Goal: Task Accomplishment & Management: Complete application form

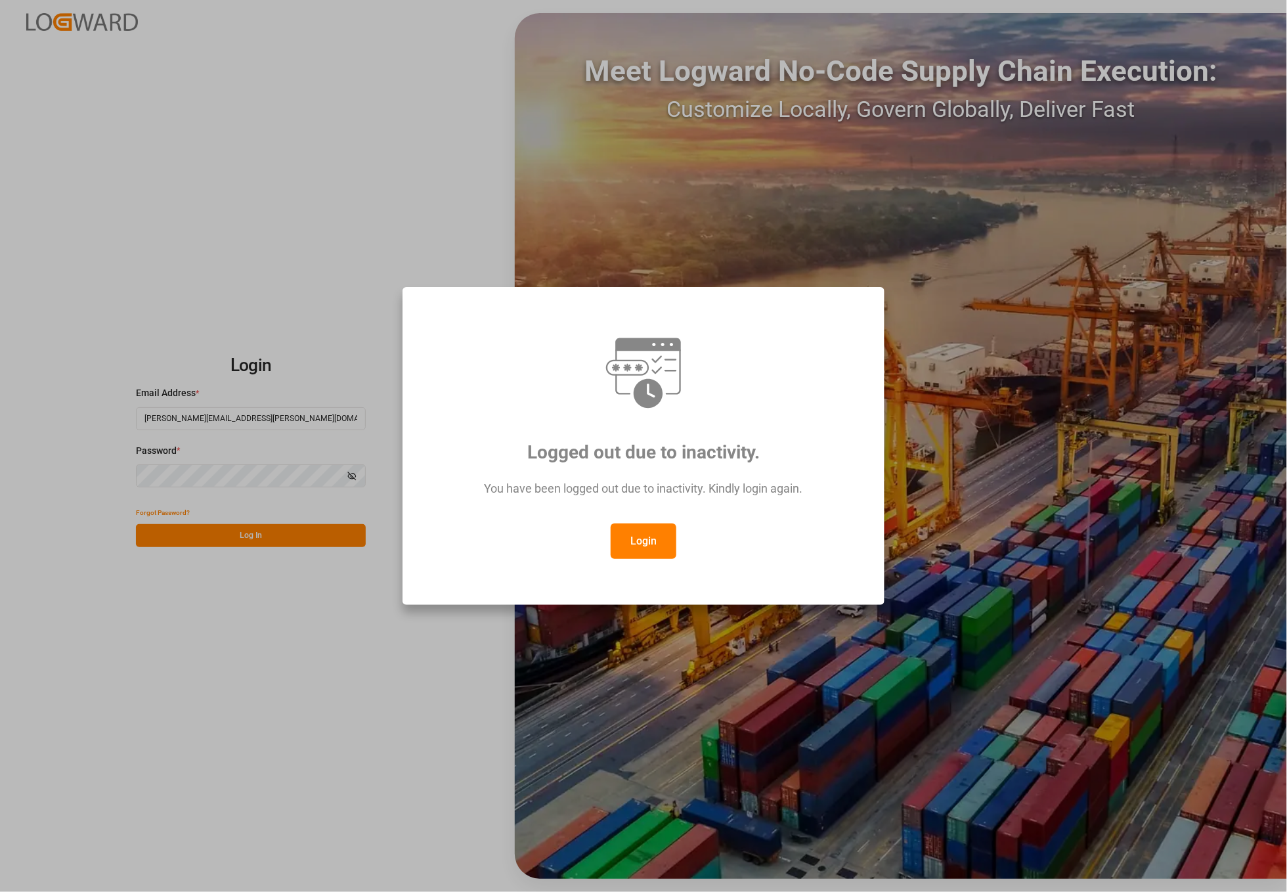
click at [654, 531] on button "Login" at bounding box center [644, 540] width 66 height 35
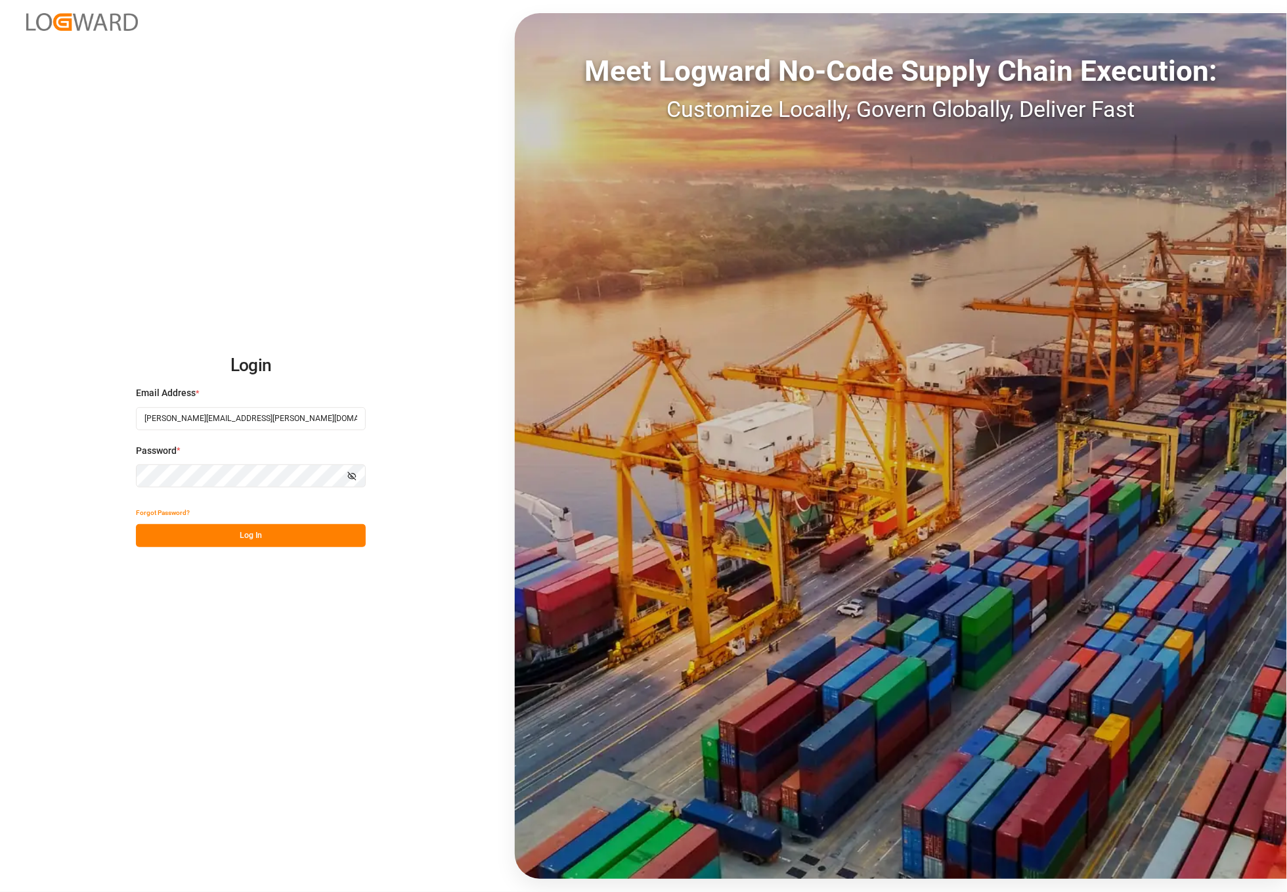
click at [257, 545] on button "Log In" at bounding box center [251, 535] width 230 height 23
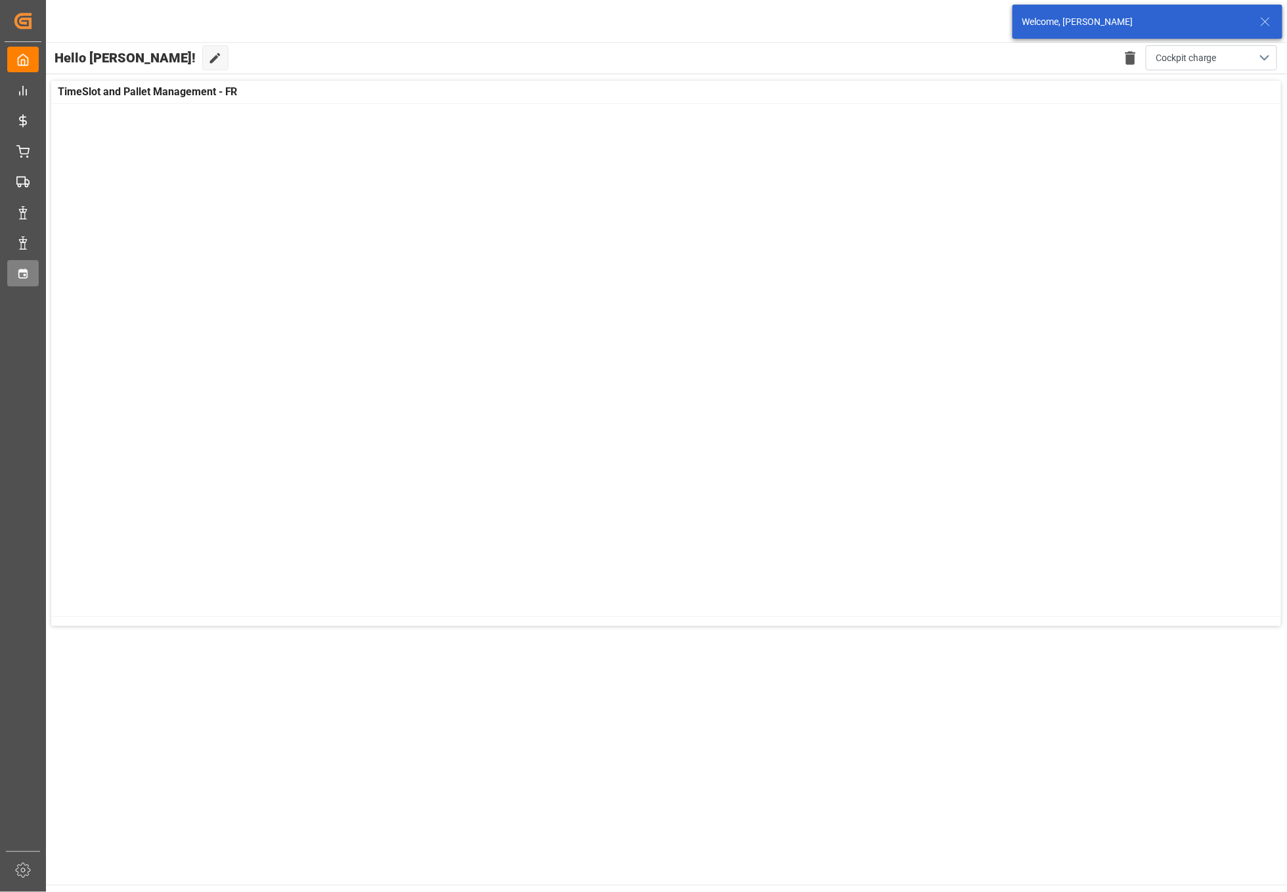
click at [24, 276] on icon at bounding box center [22, 273] width 13 height 13
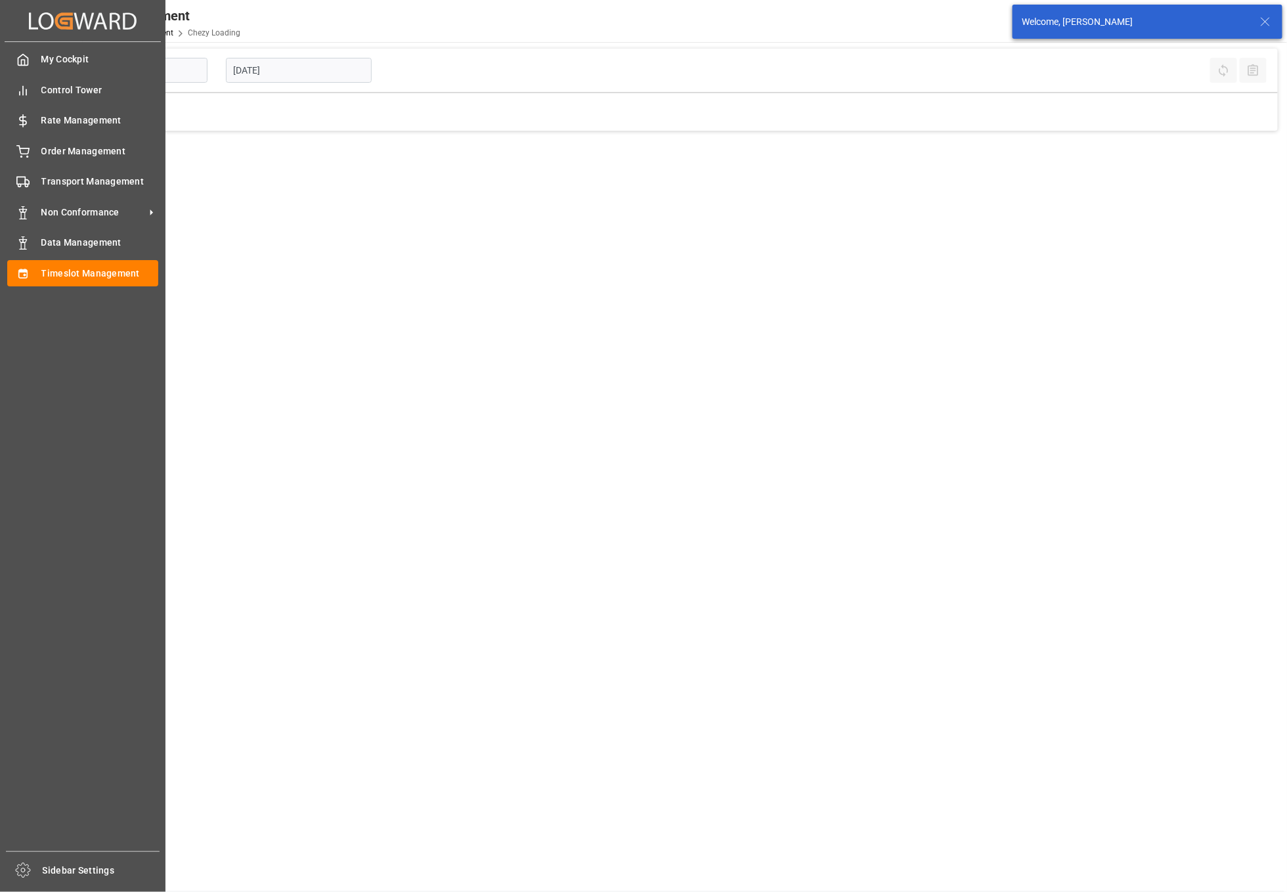
type input "Chezy Loading"
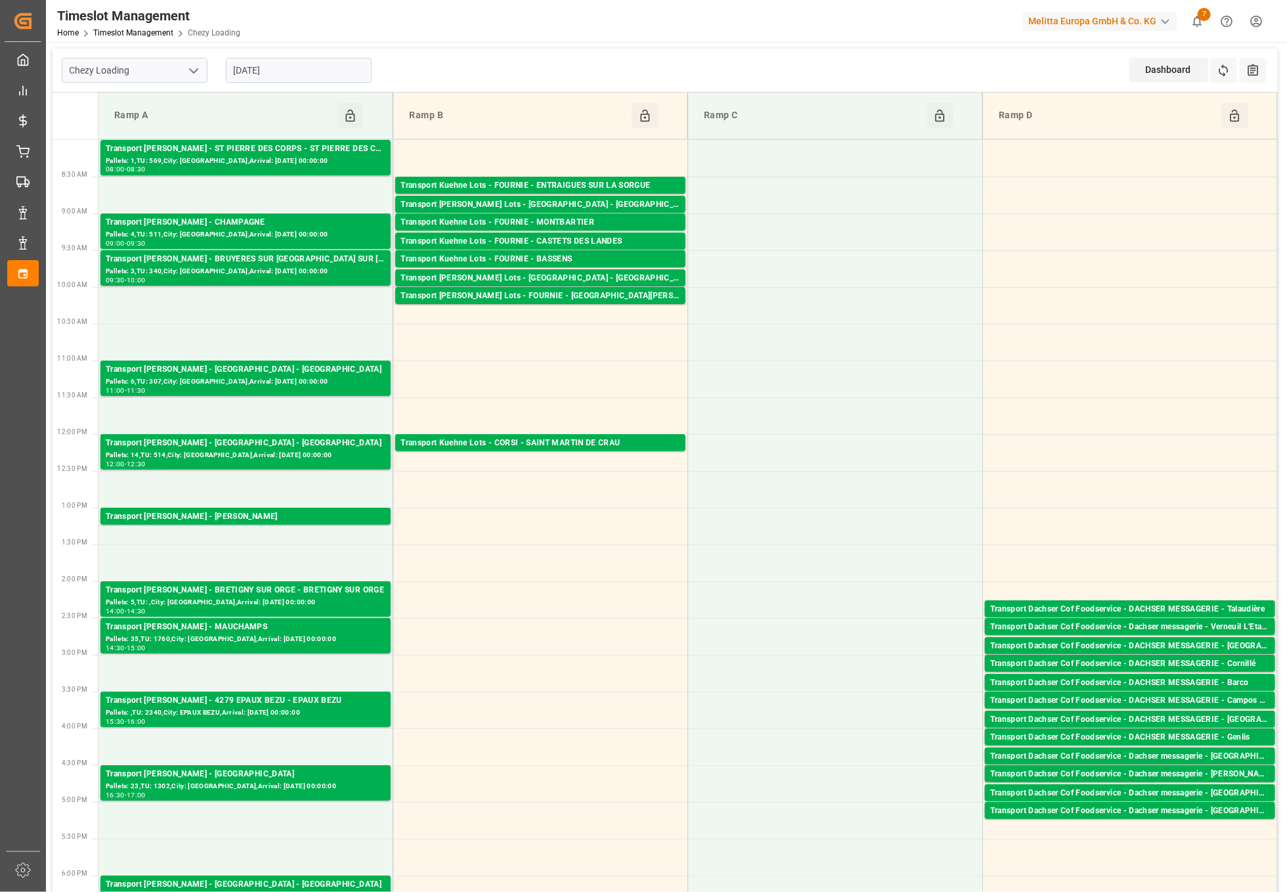
click at [302, 70] on input "[DATE]" at bounding box center [299, 70] width 146 height 25
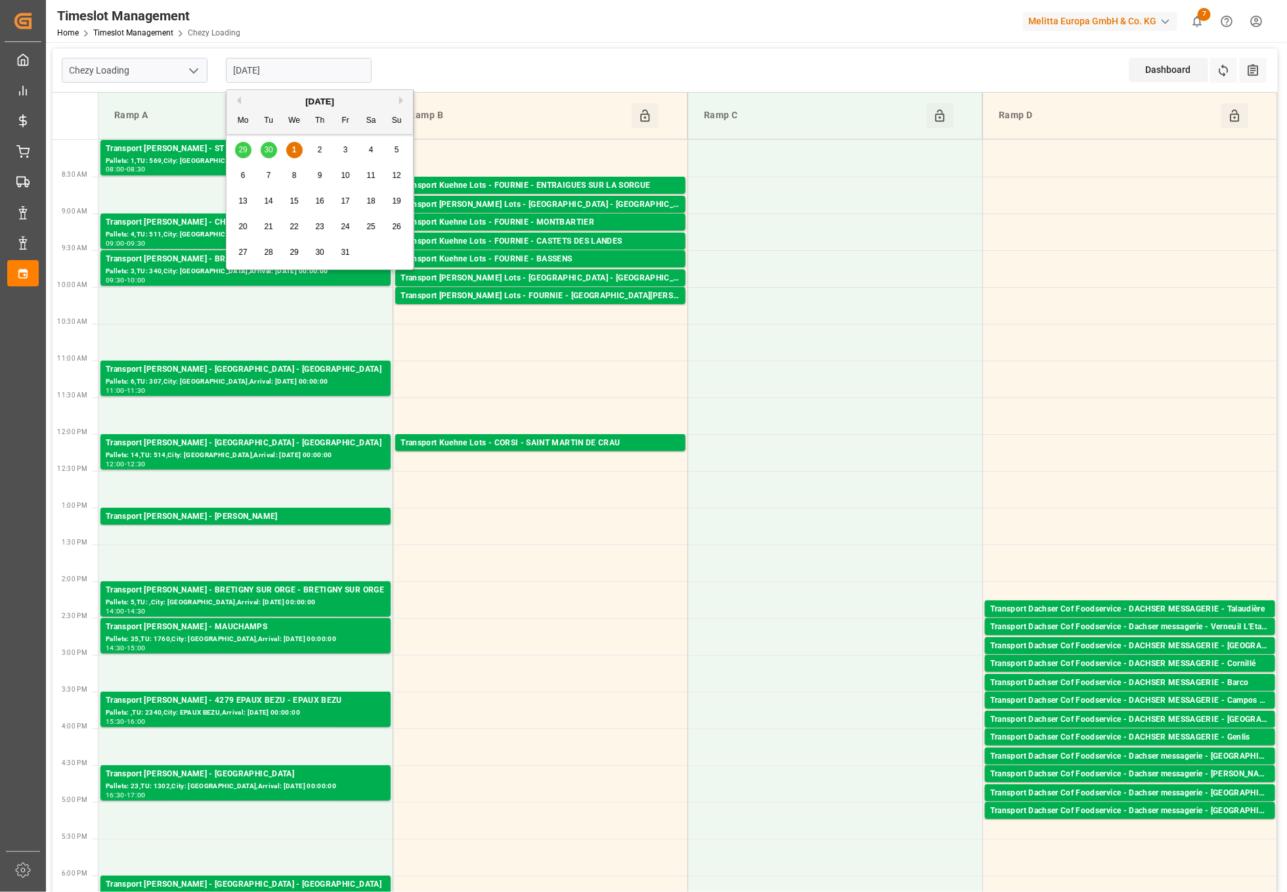
click at [312, 145] on div "2" at bounding box center [320, 150] width 16 height 16
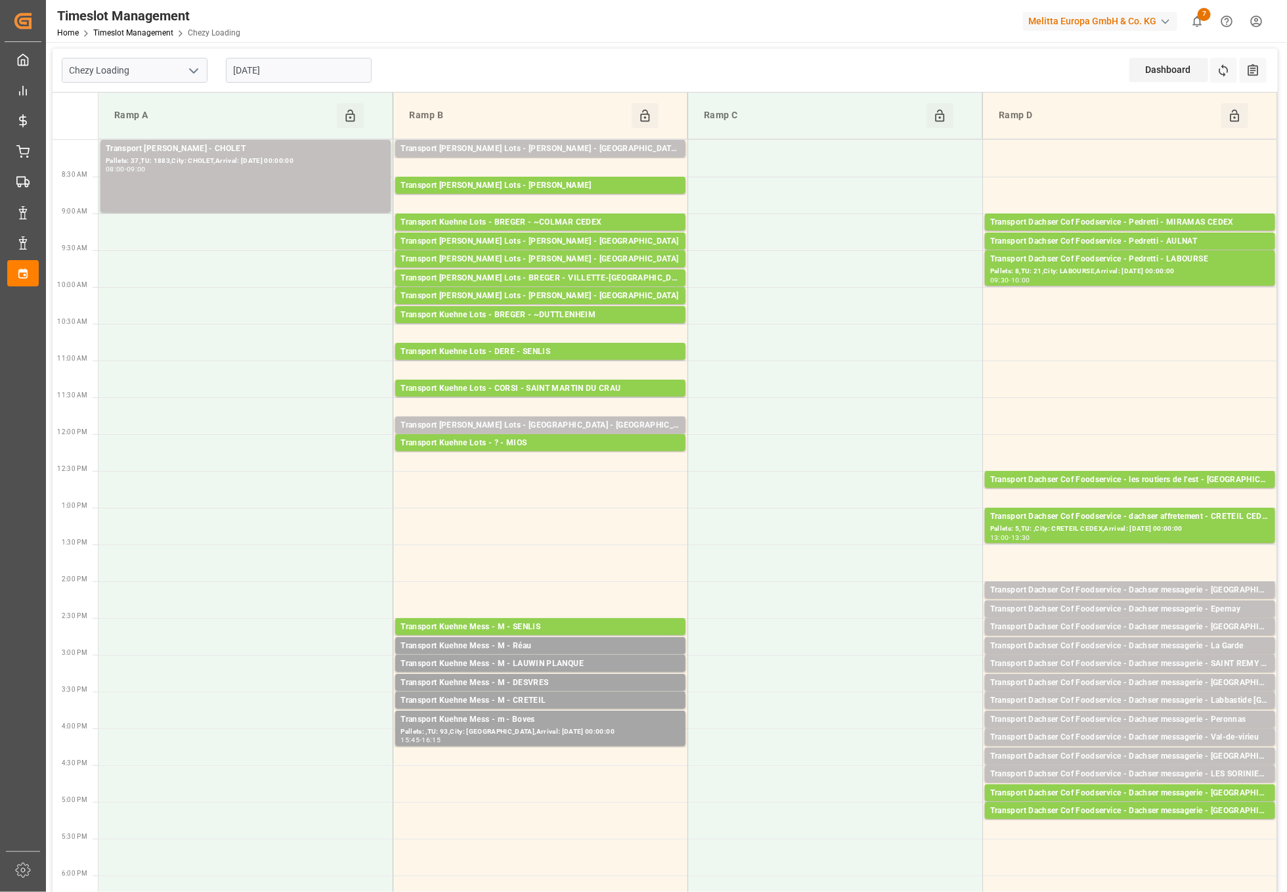
click at [328, 68] on input "[DATE]" at bounding box center [299, 70] width 146 height 25
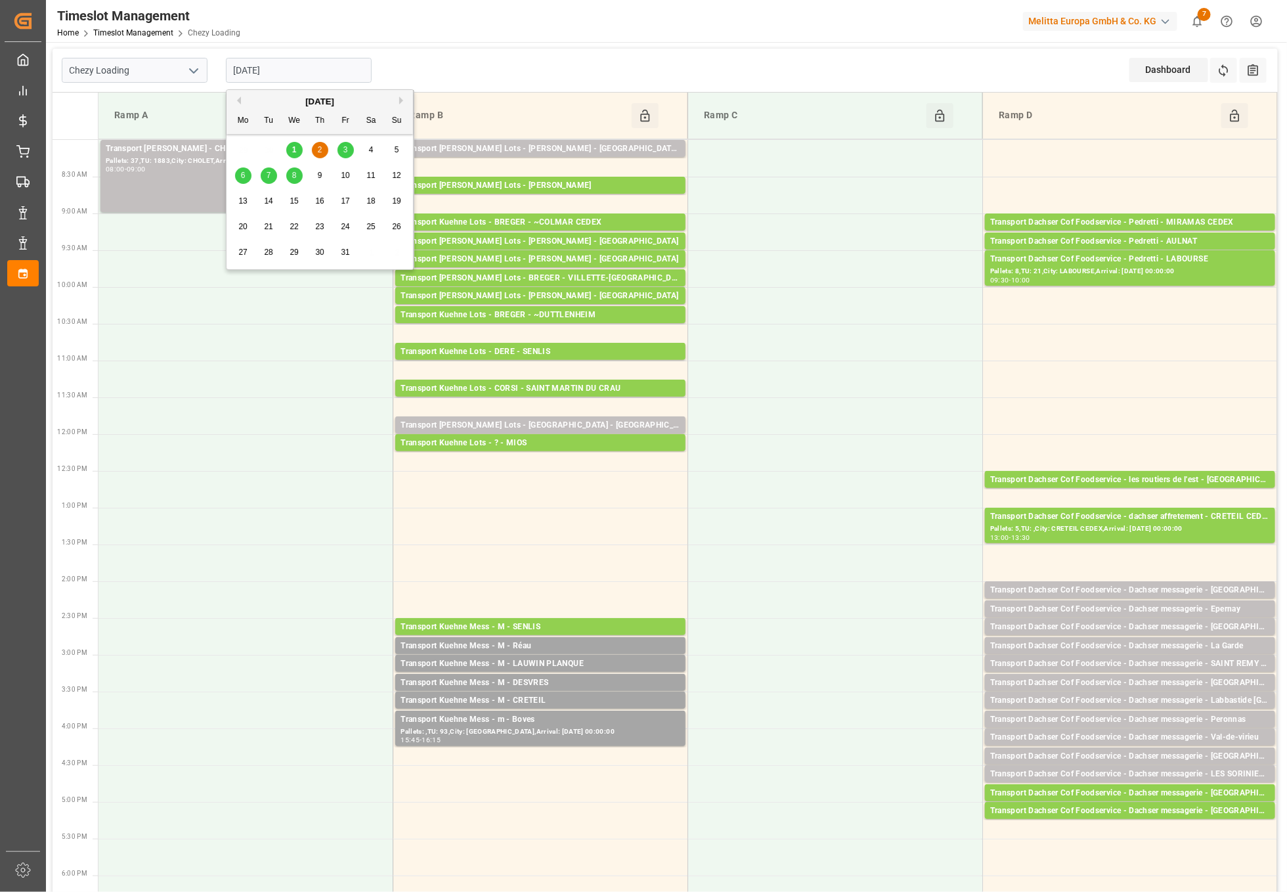
click at [347, 150] on span "3" at bounding box center [345, 149] width 5 height 9
type input "[DATE]"
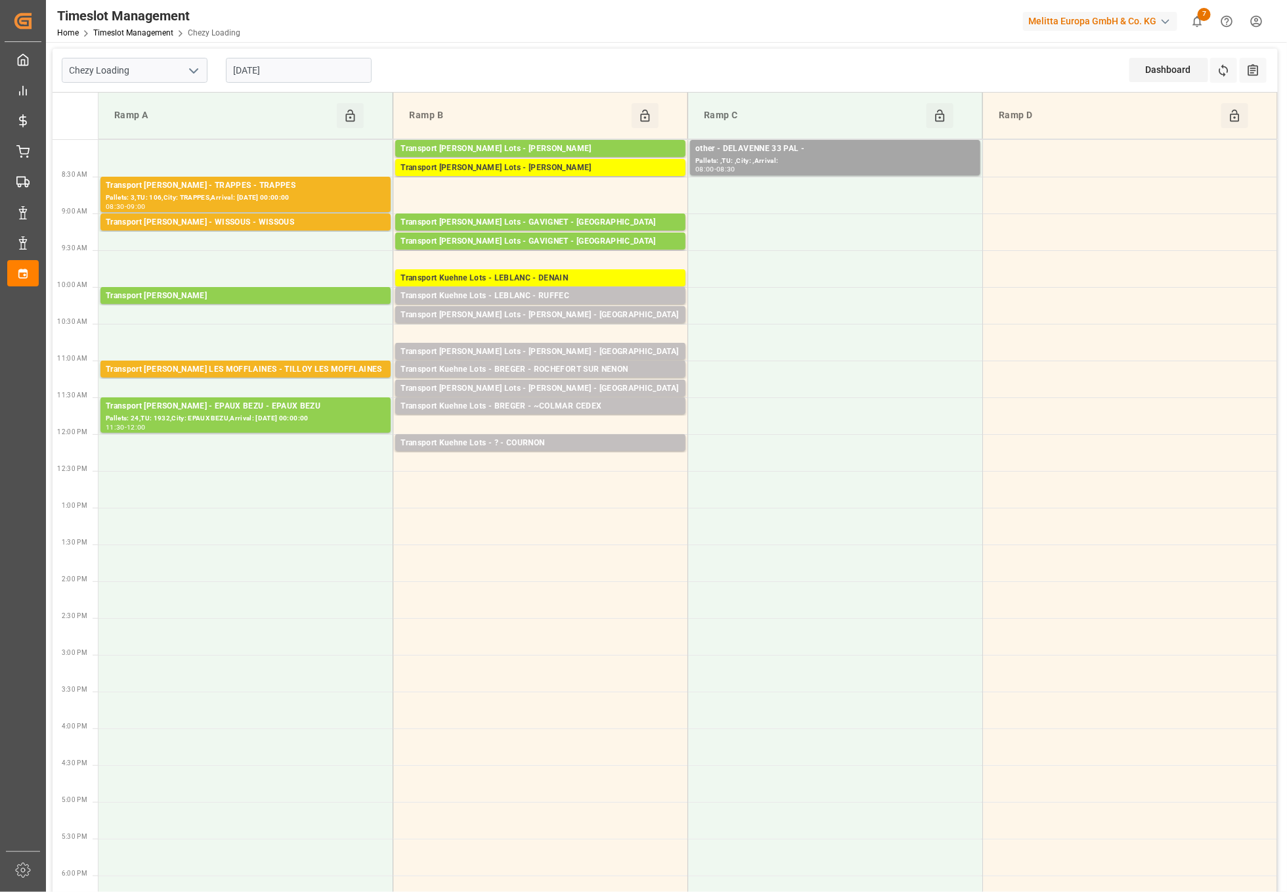
click at [190, 66] on icon "open menu" at bounding box center [194, 71] width 16 height 16
click at [137, 116] on div "Chezy Unloading" at bounding box center [134, 129] width 144 height 30
type input "Chezy Unloading"
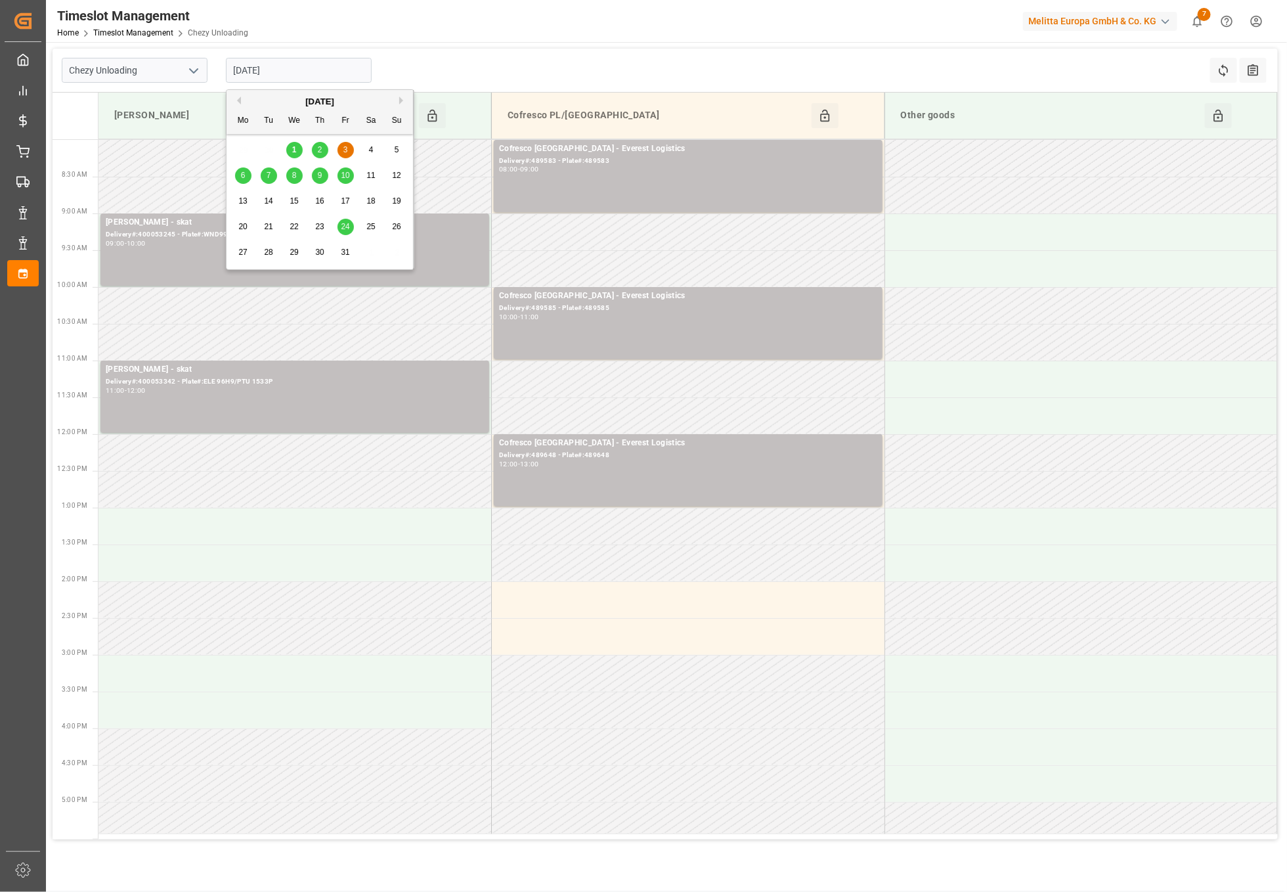
click at [307, 69] on input "[DATE]" at bounding box center [299, 70] width 146 height 25
click at [314, 146] on div "2" at bounding box center [320, 150] width 16 height 16
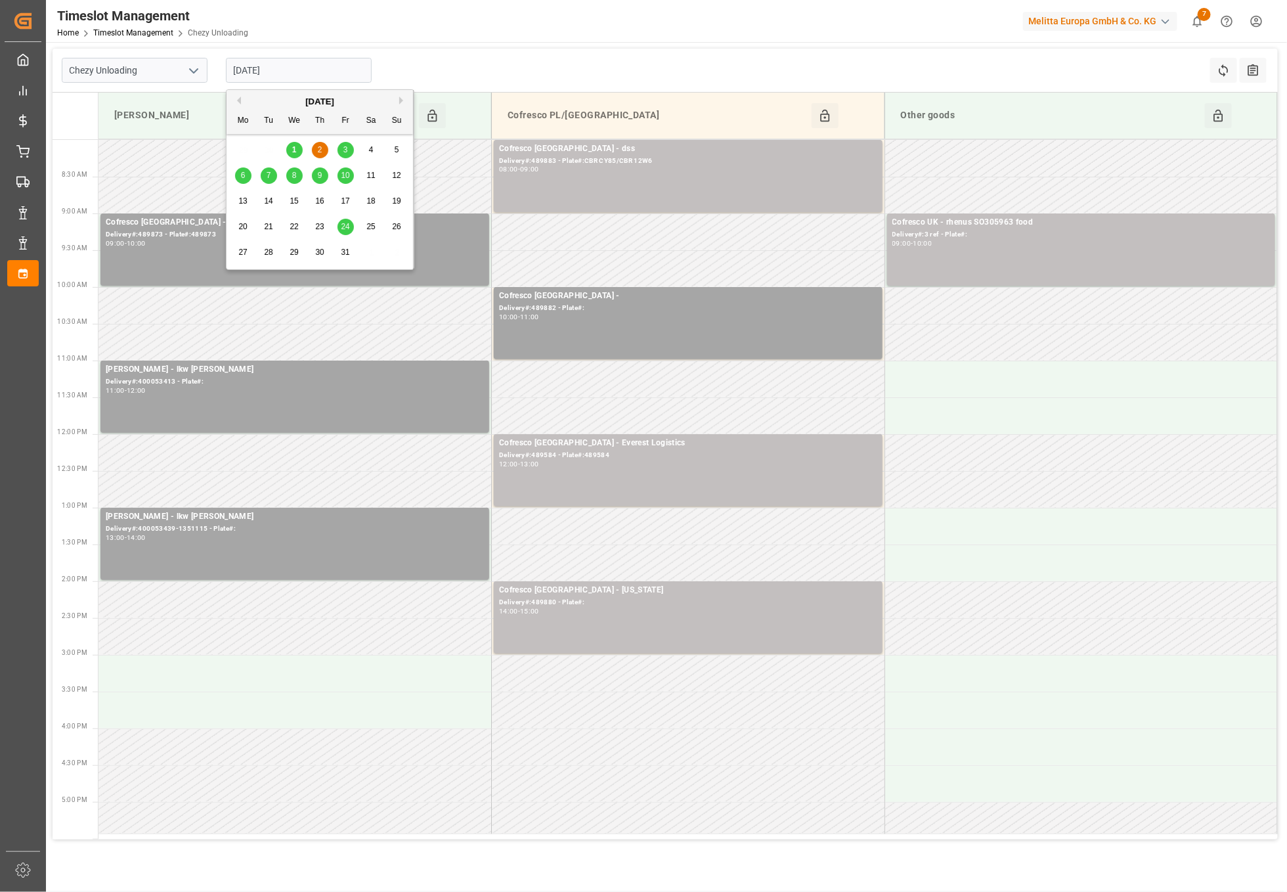
click at [305, 70] on input "[DATE]" at bounding box center [299, 70] width 146 height 25
click at [241, 177] on span "6" at bounding box center [243, 175] width 5 height 9
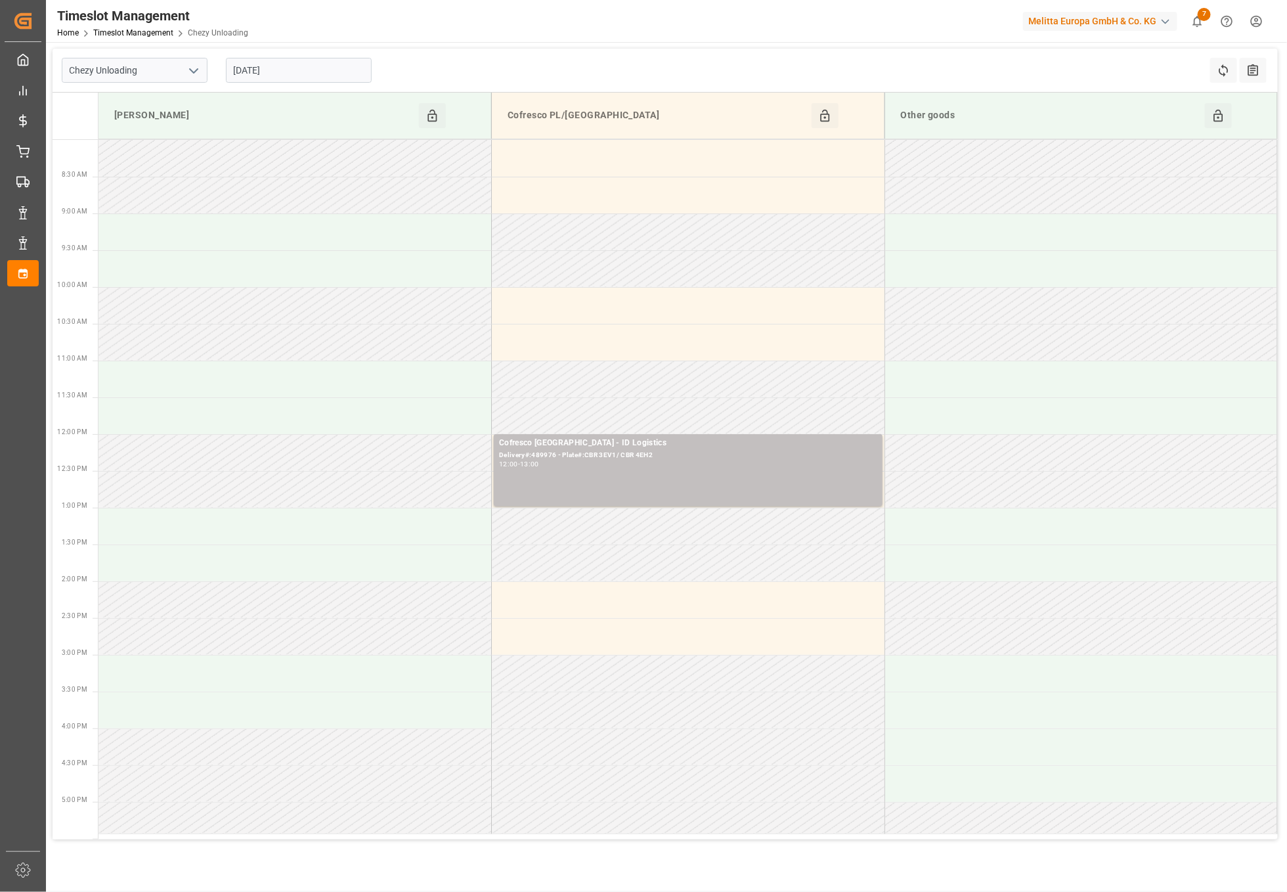
click at [322, 69] on input "[DATE]" at bounding box center [299, 70] width 146 height 25
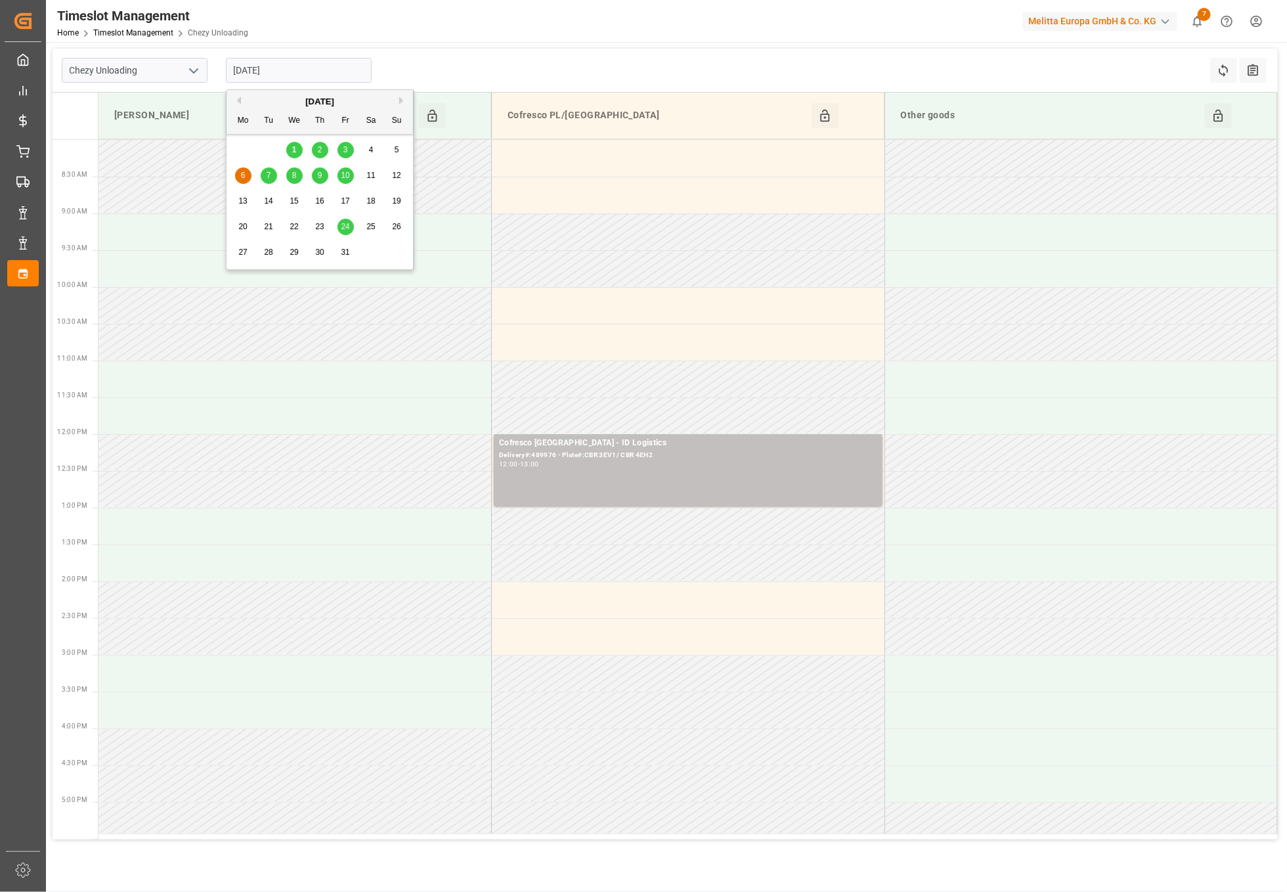
click at [265, 173] on div "7" at bounding box center [269, 176] width 16 height 16
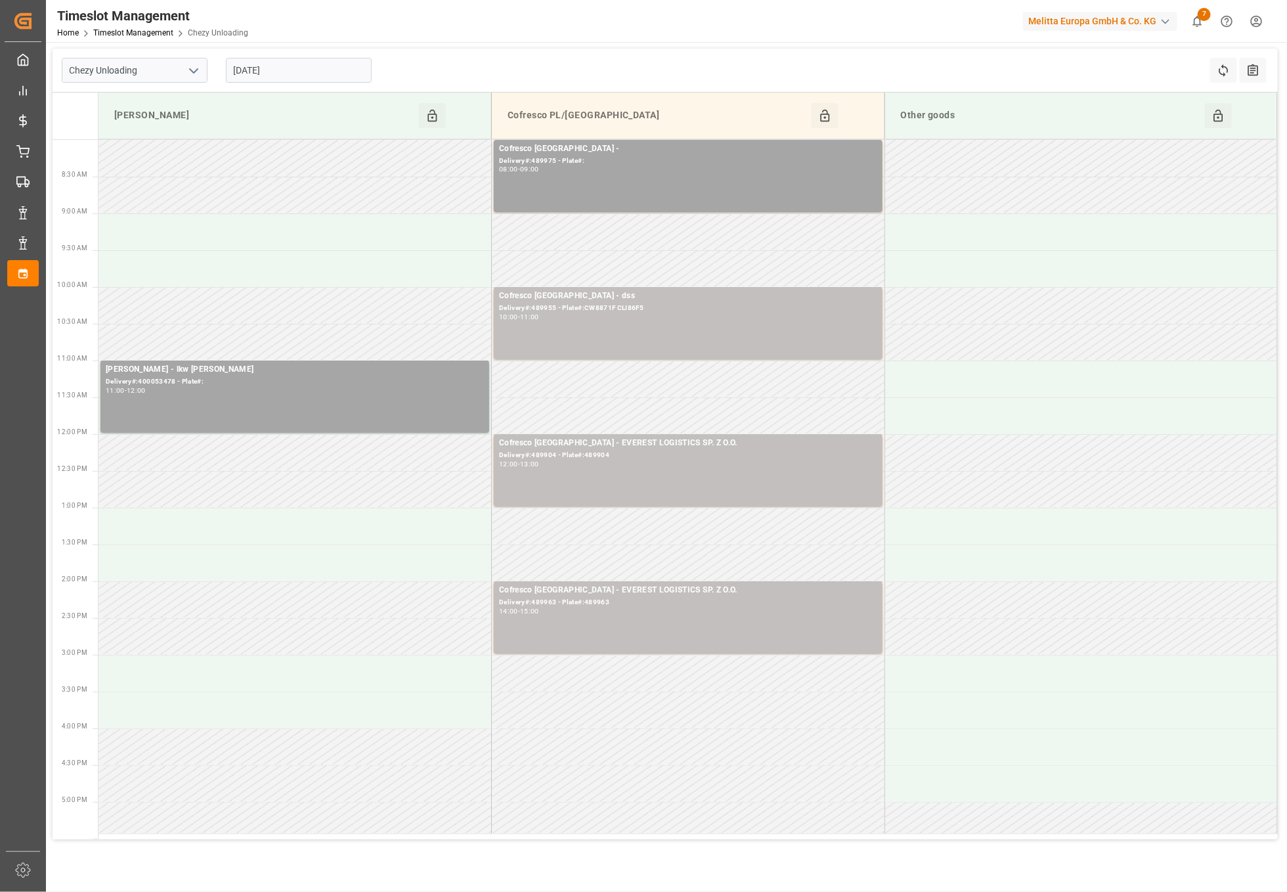
click at [306, 72] on input "[DATE]" at bounding box center [299, 70] width 146 height 25
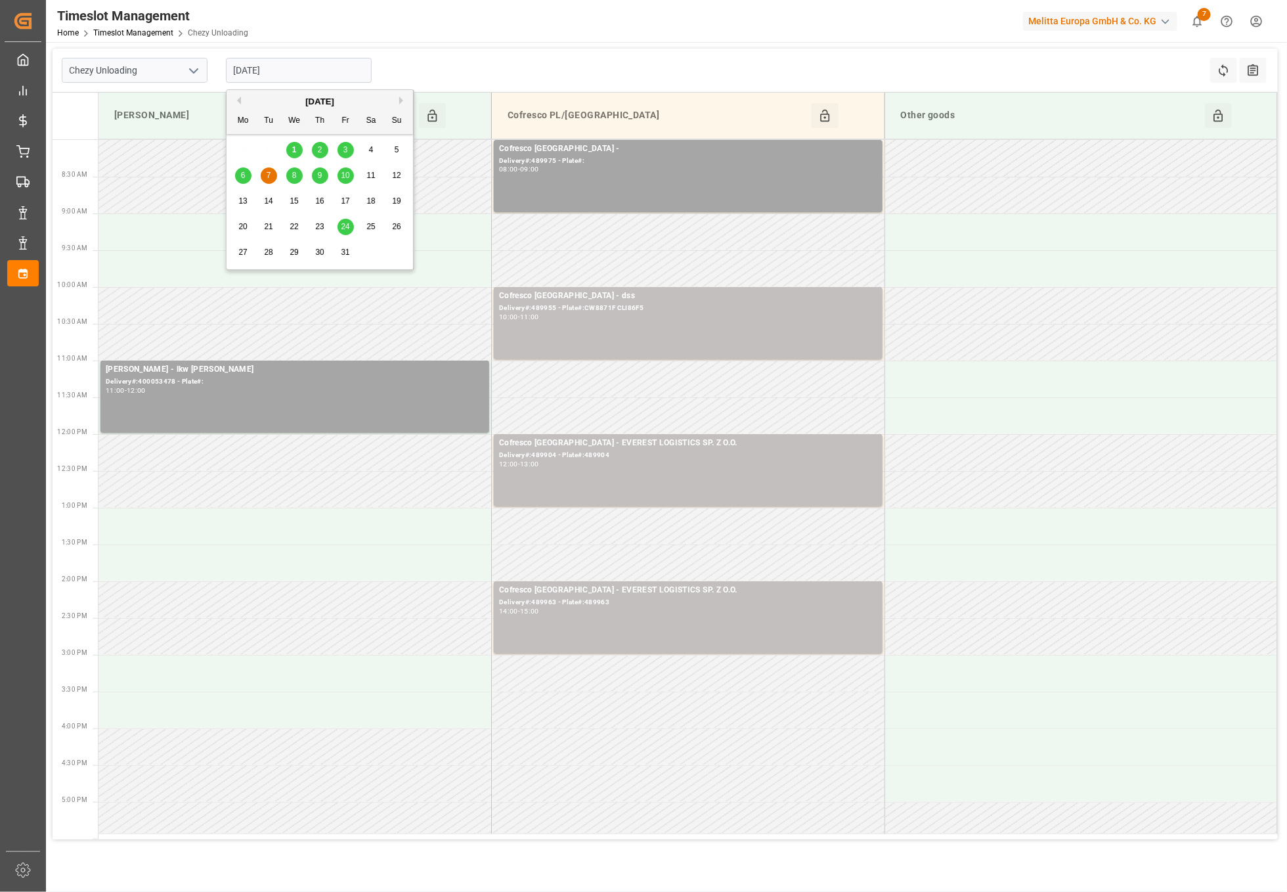
click at [298, 168] on div "8" at bounding box center [294, 176] width 16 height 16
type input "[DATE]"
